Goal: Navigation & Orientation: Find specific page/section

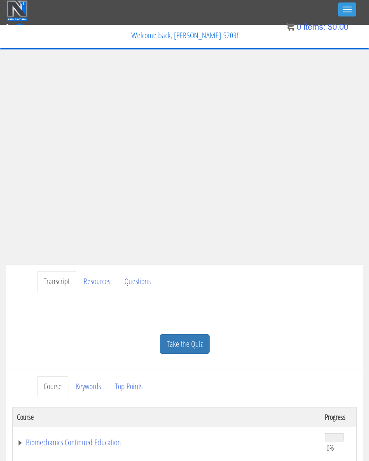
scroll to position [-1, 0]
click at [346, 6] on button "Toggle navigation" at bounding box center [347, 9] width 18 height 14
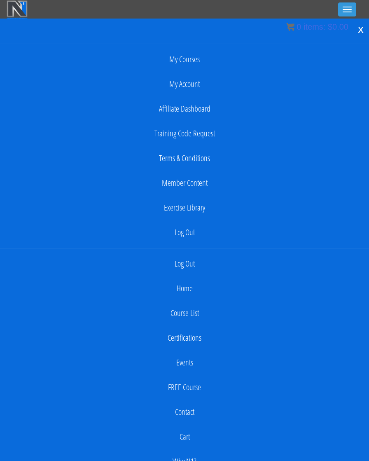
click at [356, 26] on div "x" at bounding box center [360, 29] width 16 height 17
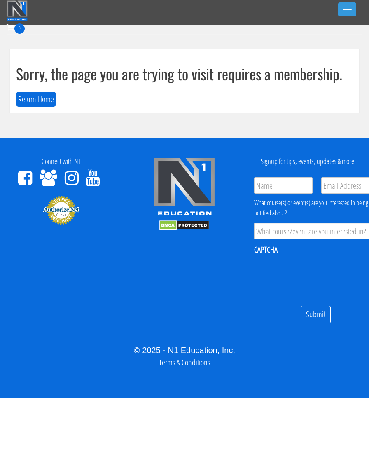
click at [26, 99] on button "Return Home" at bounding box center [36, 99] width 40 height 15
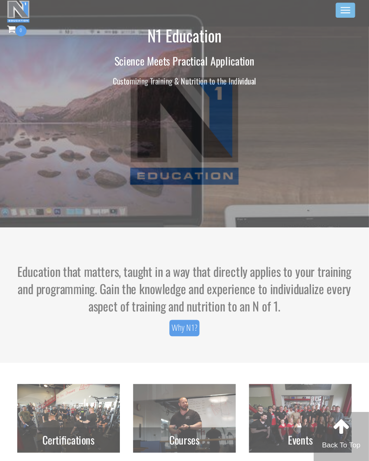
scroll to position [2, 0]
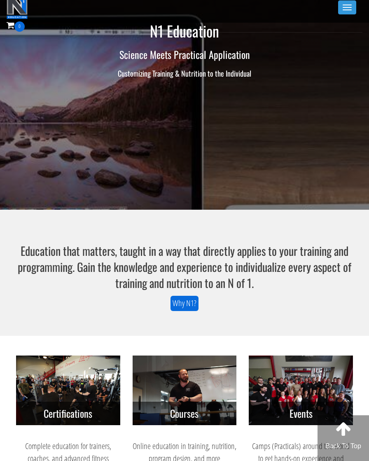
click at [343, 7] on button "Toggle navigation" at bounding box center [347, 7] width 18 height 14
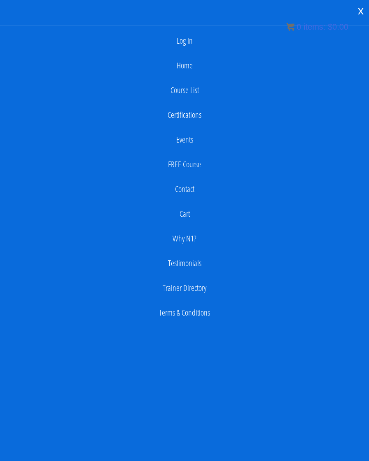
click at [185, 35] on link "Log In" at bounding box center [184, 41] width 361 height 16
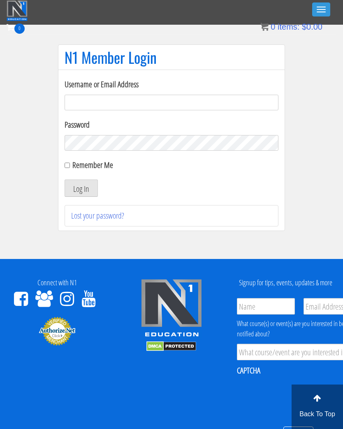
type input "[EMAIL_ADDRESS][DOMAIN_NAME]"
click at [81, 188] on button "Log In" at bounding box center [81, 187] width 33 height 17
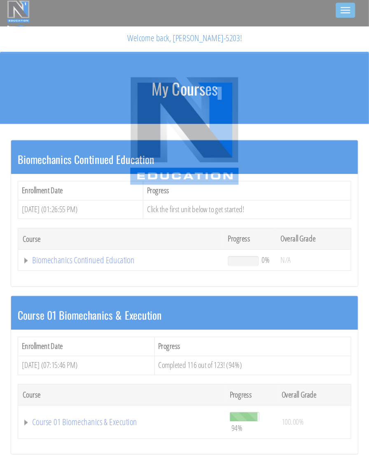
scroll to position [2, 0]
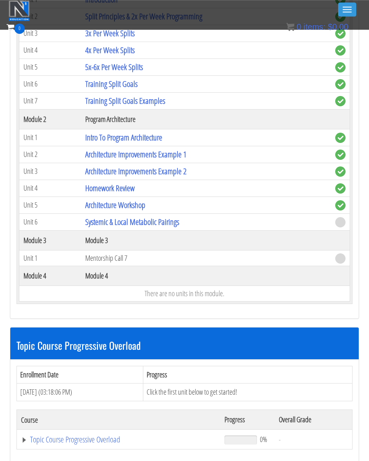
scroll to position [855, 0]
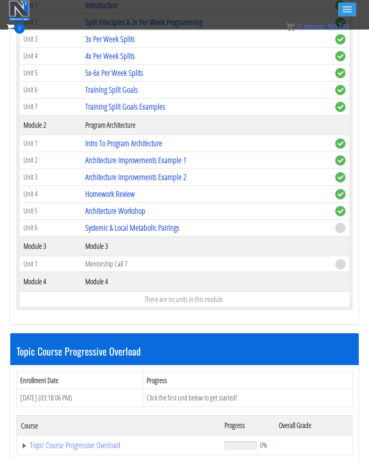
click at [107, 226] on link "Systemic & Local Metabolic Pairings" at bounding box center [132, 227] width 94 height 11
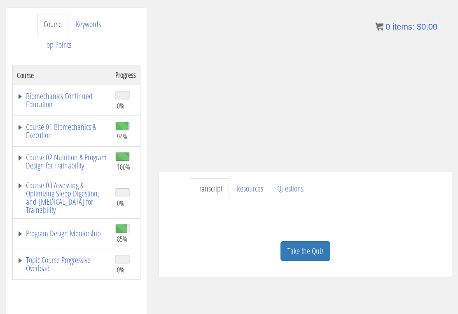
scroll to position [133, 0]
click at [63, 238] on link "Program Design Mentorship" at bounding box center [62, 234] width 90 height 8
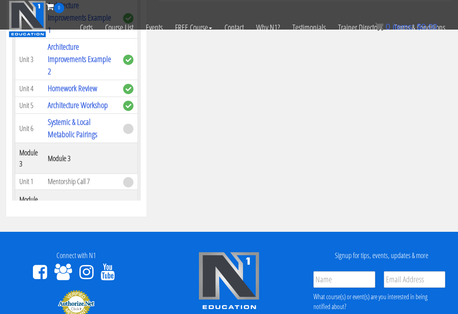
scroll to position [220, 0]
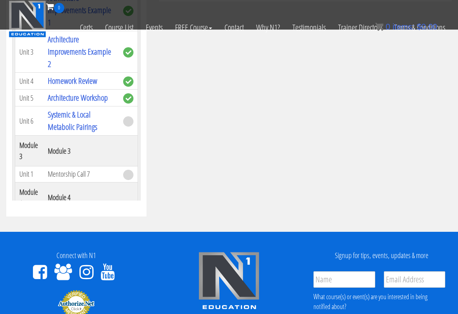
click at [58, 130] on link "Systemic & Local Metabolic Pairings" at bounding box center [72, 120] width 49 height 23
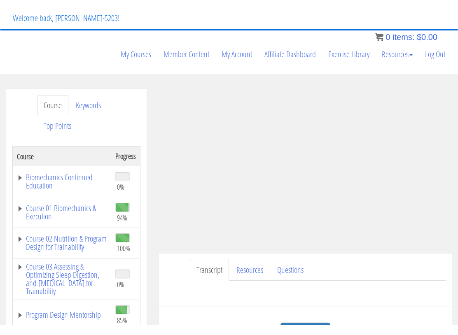
scroll to position [8, 0]
